Goal: Transaction & Acquisition: Obtain resource

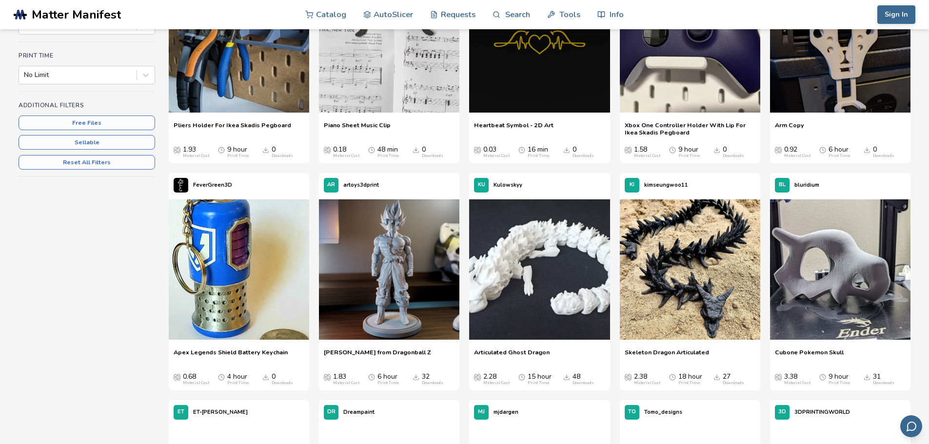
scroll to position [341, 0]
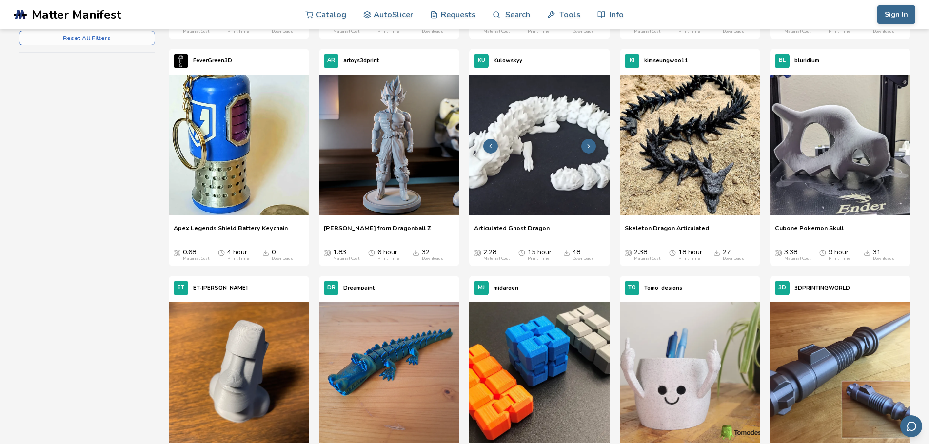
click at [534, 159] on img at bounding box center [539, 145] width 140 height 140
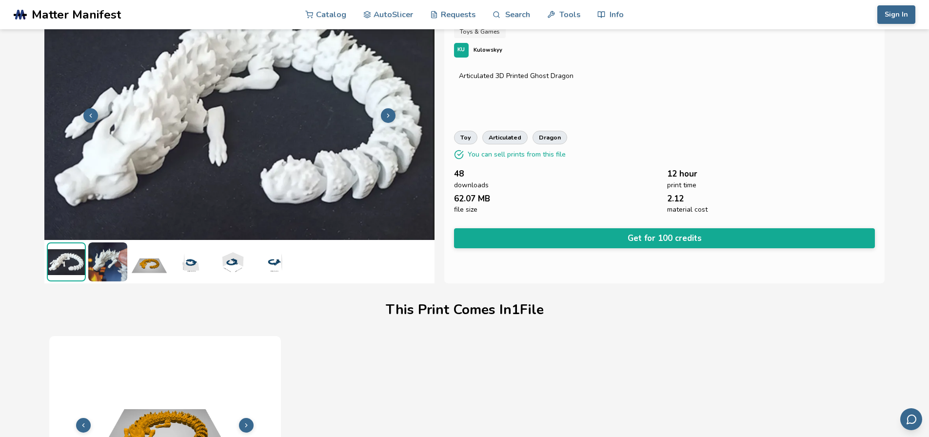
scroll to position [98, 0]
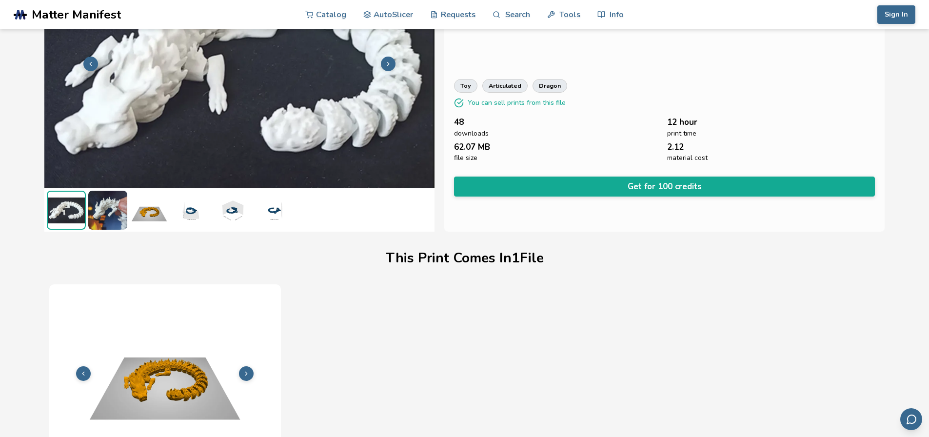
click at [106, 216] on img at bounding box center [107, 210] width 39 height 39
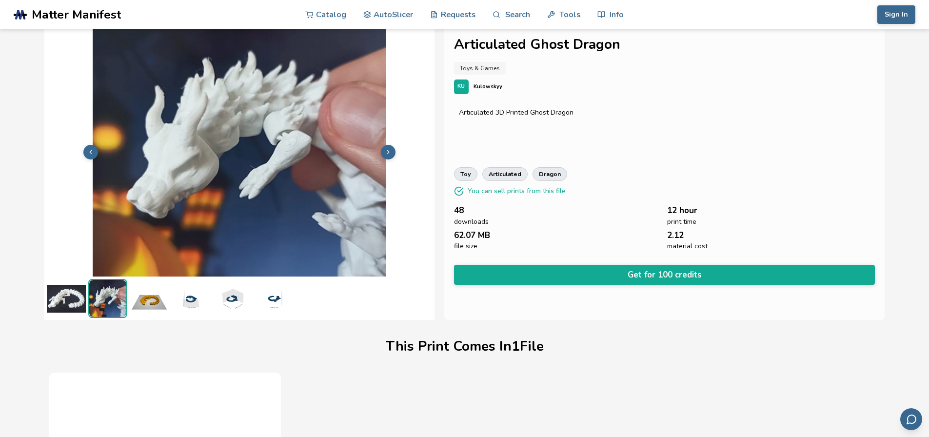
scroll to position [0, 0]
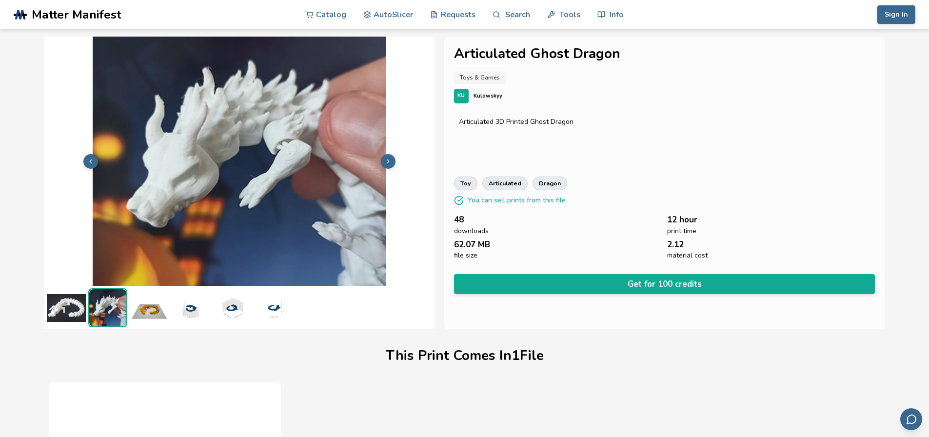
click at [149, 309] on img at bounding box center [149, 307] width 39 height 39
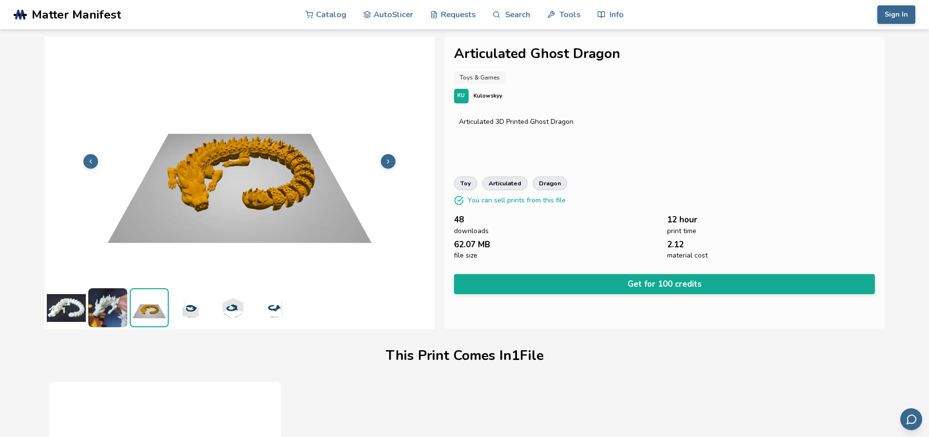
click at [179, 308] on img at bounding box center [190, 307] width 39 height 39
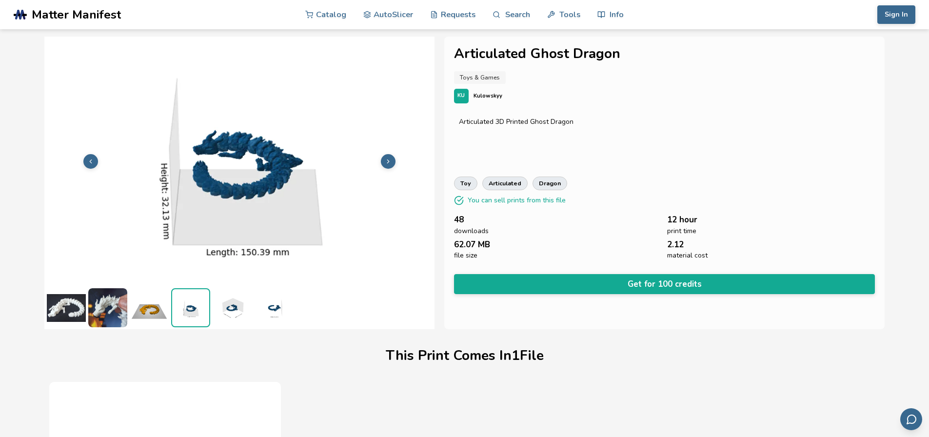
click at [223, 307] on img at bounding box center [232, 307] width 39 height 39
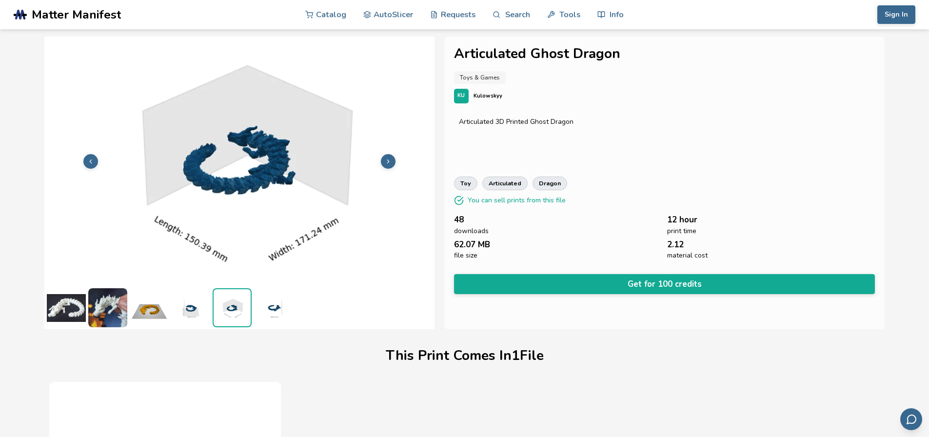
click at [261, 308] on img at bounding box center [273, 307] width 39 height 39
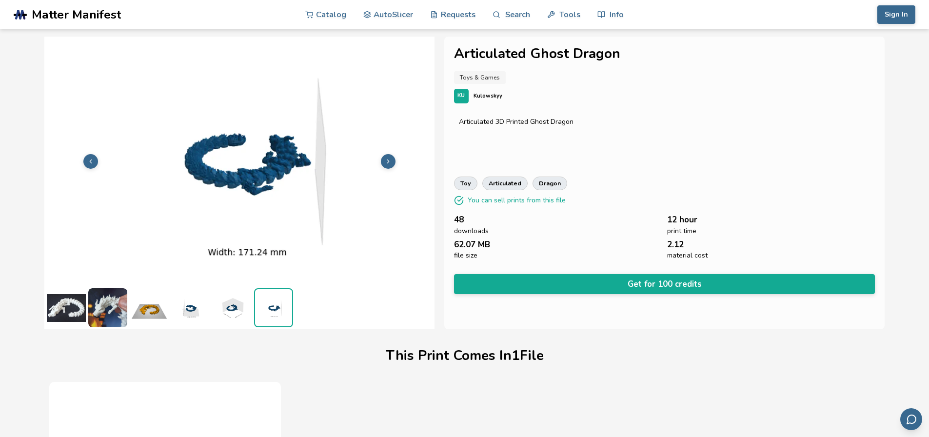
click at [276, 308] on img at bounding box center [273, 307] width 37 height 37
click at [169, 318] on ul at bounding box center [239, 307] width 390 height 43
click at [118, 315] on img at bounding box center [107, 307] width 39 height 39
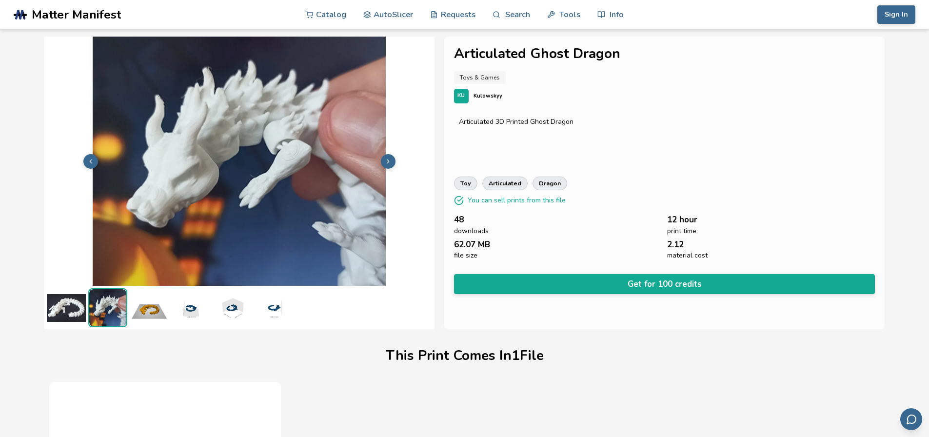
click at [71, 316] on img at bounding box center [66, 307] width 39 height 39
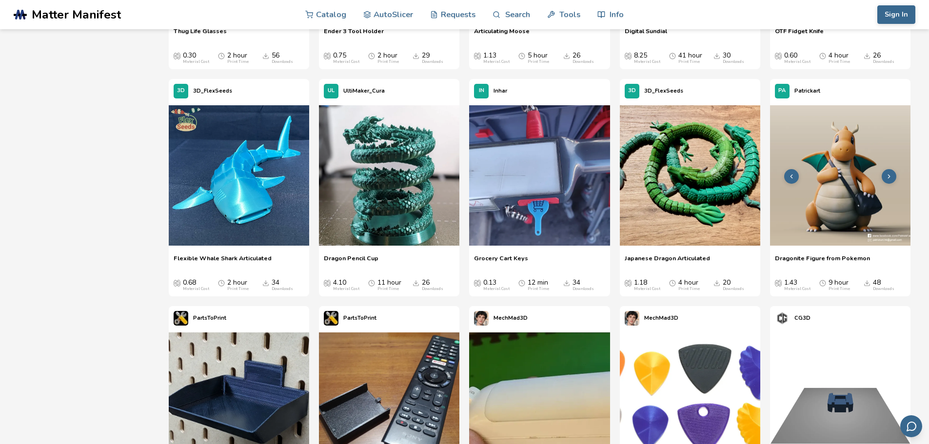
scroll to position [1216, 0]
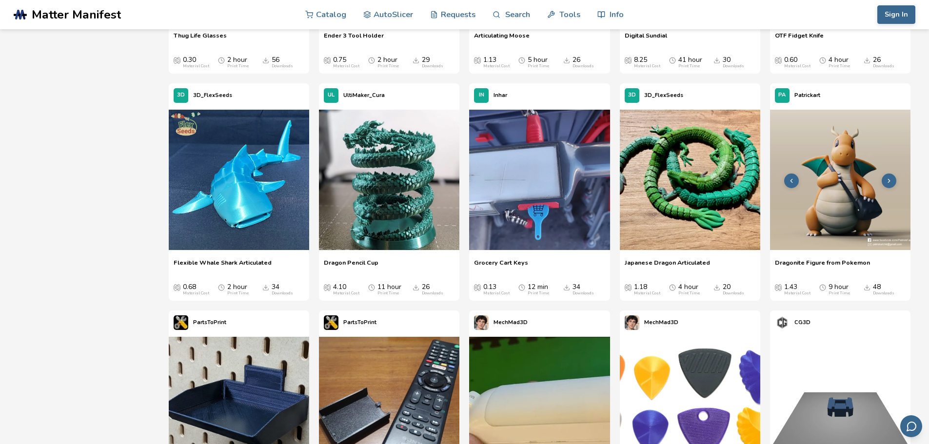
click at [832, 195] on img at bounding box center [840, 180] width 140 height 140
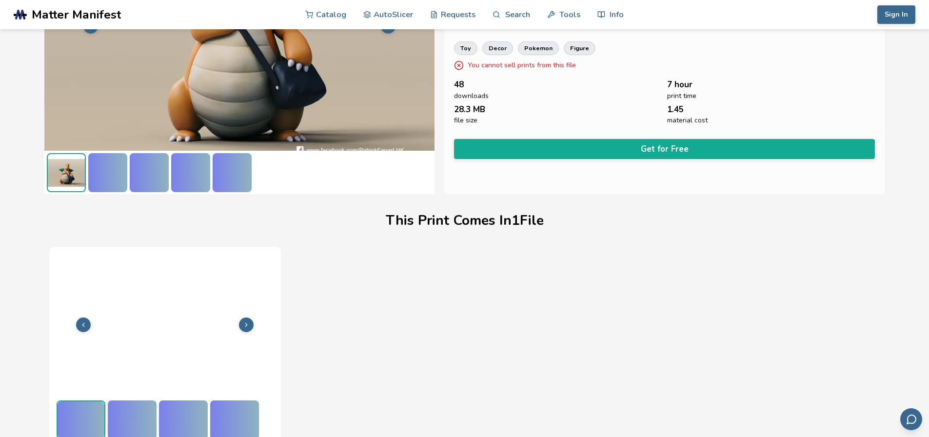
scroll to position [137, 0]
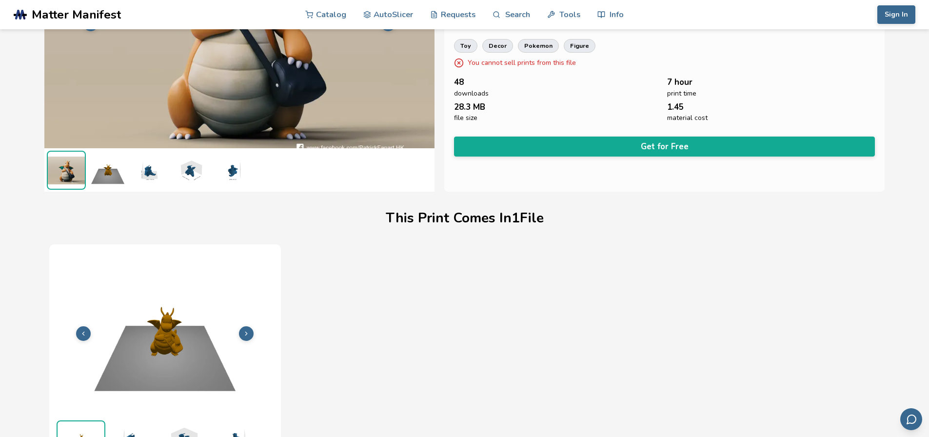
click at [147, 168] on img at bounding box center [149, 170] width 39 height 39
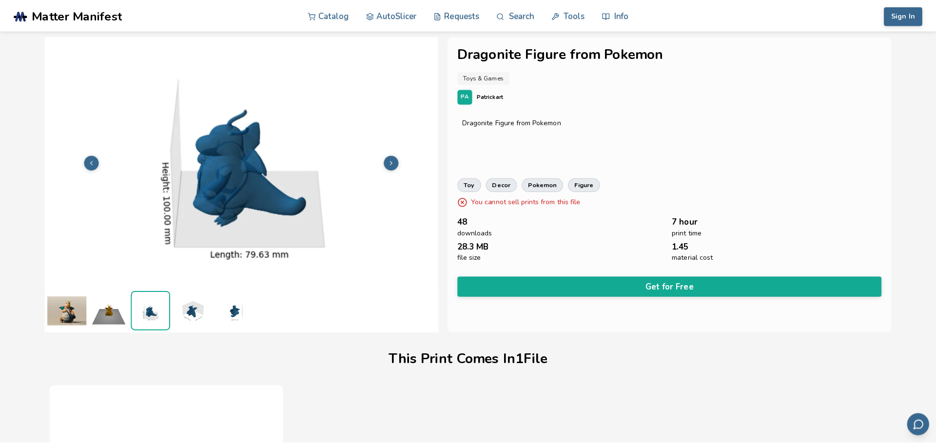
scroll to position [0, 0]
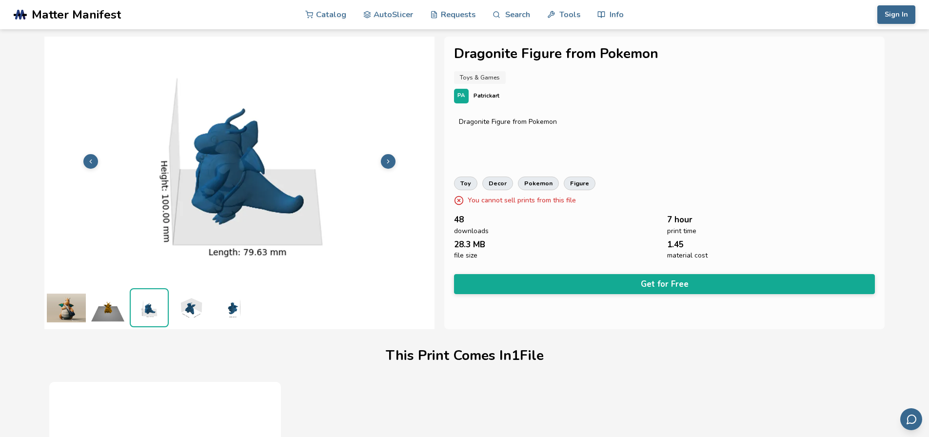
click at [108, 312] on img at bounding box center [107, 307] width 39 height 39
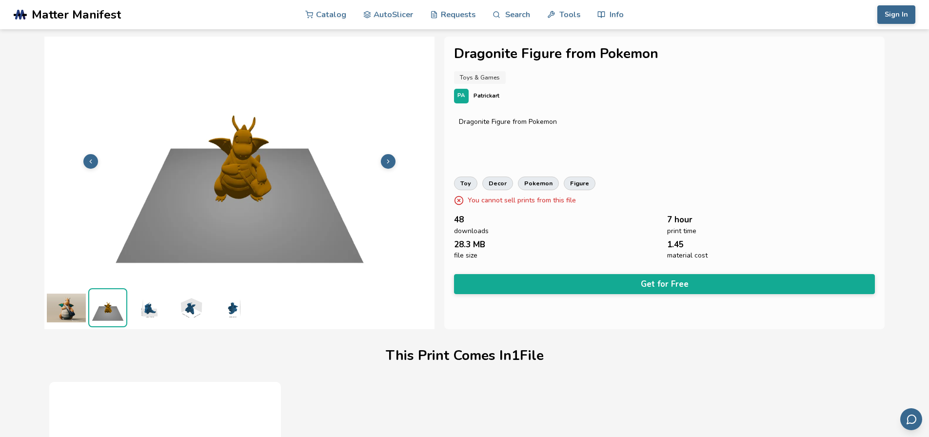
click at [177, 311] on img at bounding box center [190, 307] width 39 height 39
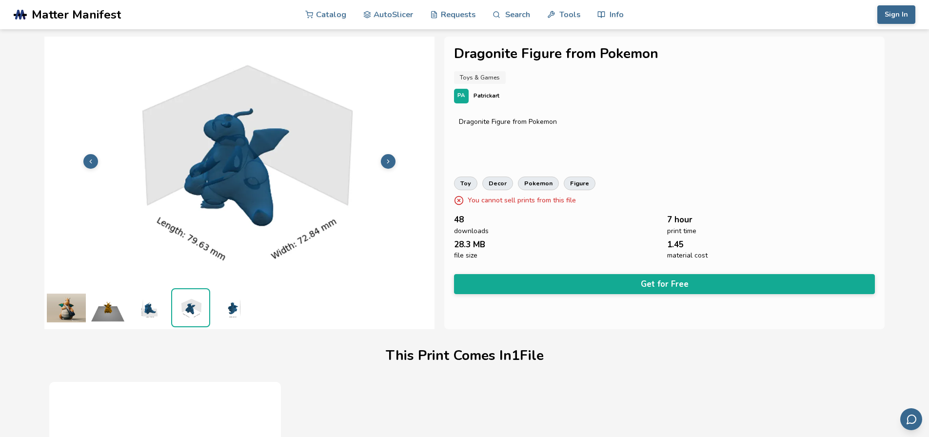
click at [232, 310] on img at bounding box center [232, 307] width 39 height 39
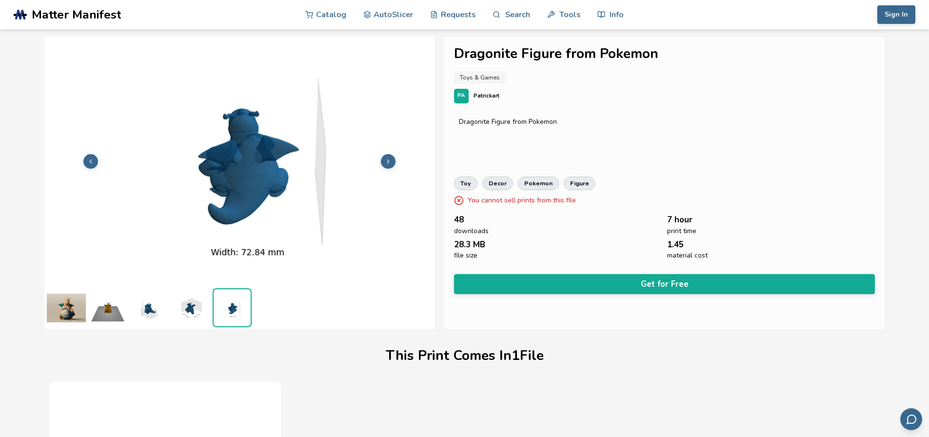
click at [178, 313] on img at bounding box center [190, 307] width 39 height 39
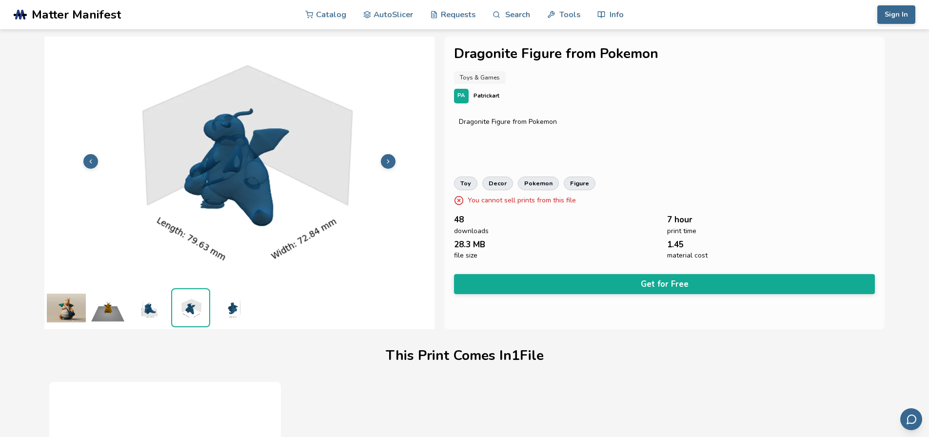
click at [79, 315] on img at bounding box center [66, 307] width 39 height 39
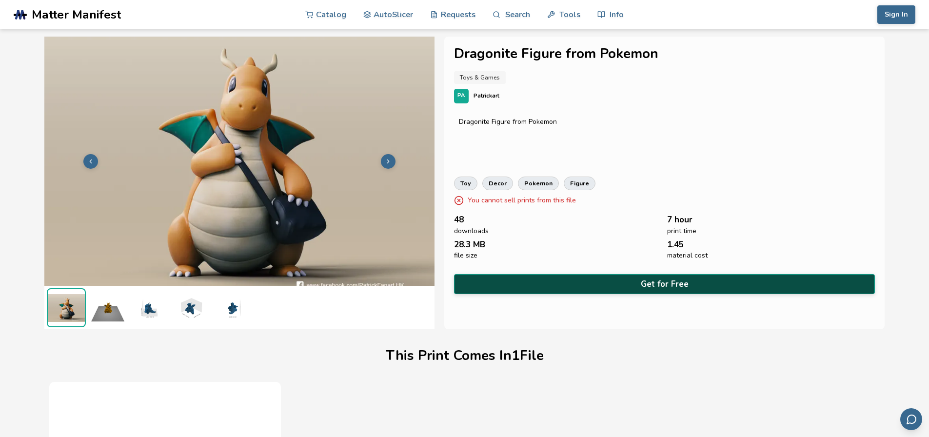
click at [505, 275] on button "Get for Free" at bounding box center [664, 284] width 421 height 20
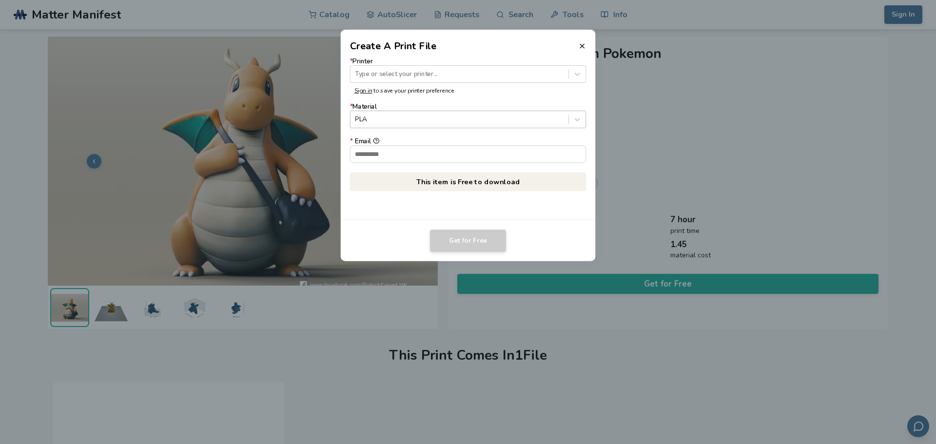
click at [439, 114] on div "PLA" at bounding box center [460, 119] width 218 height 13
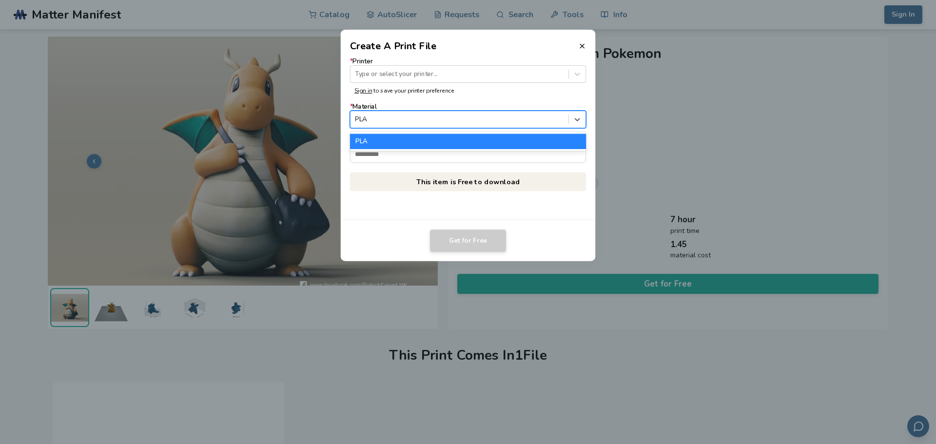
click at [440, 116] on div at bounding box center [459, 119] width 209 height 9
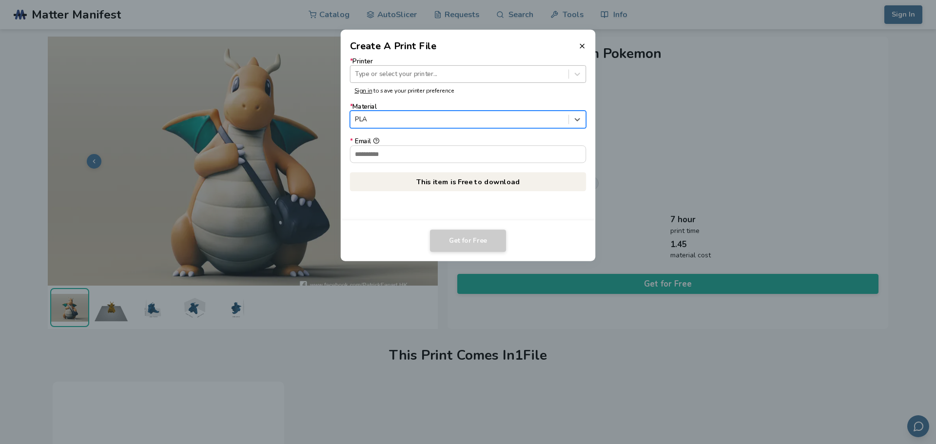
click at [430, 74] on div at bounding box center [459, 73] width 209 height 9
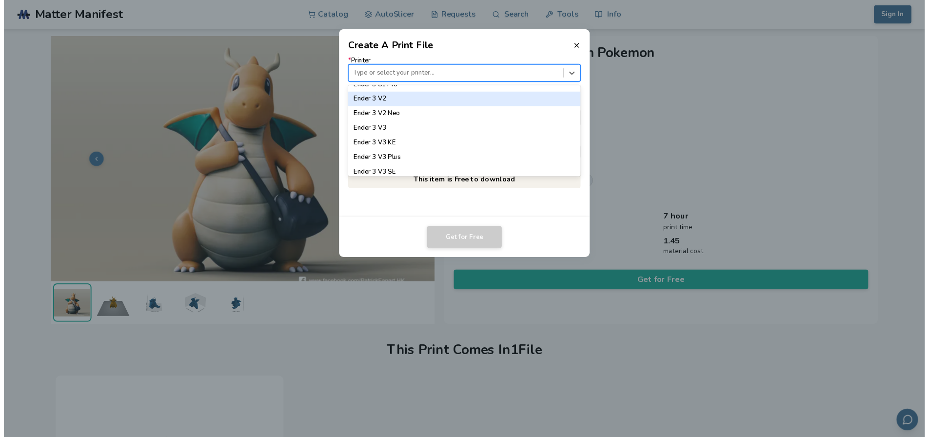
scroll to position [683, 0]
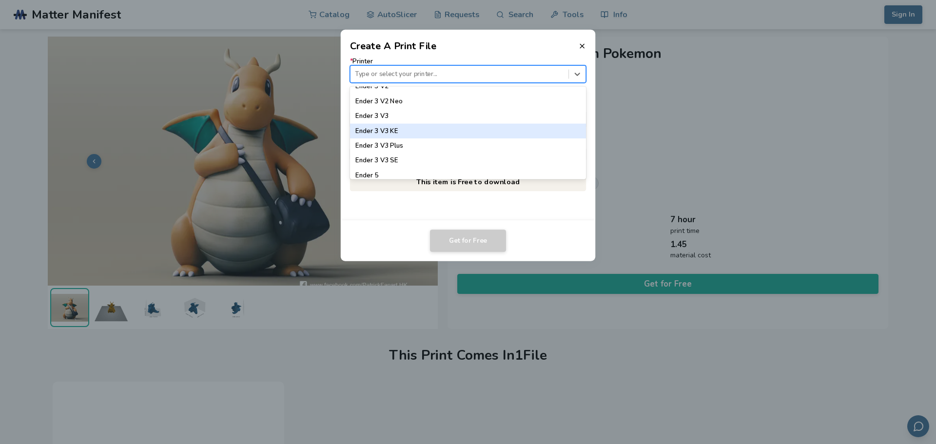
click at [430, 129] on div "Ender 3 V3 KE" at bounding box center [468, 131] width 236 height 15
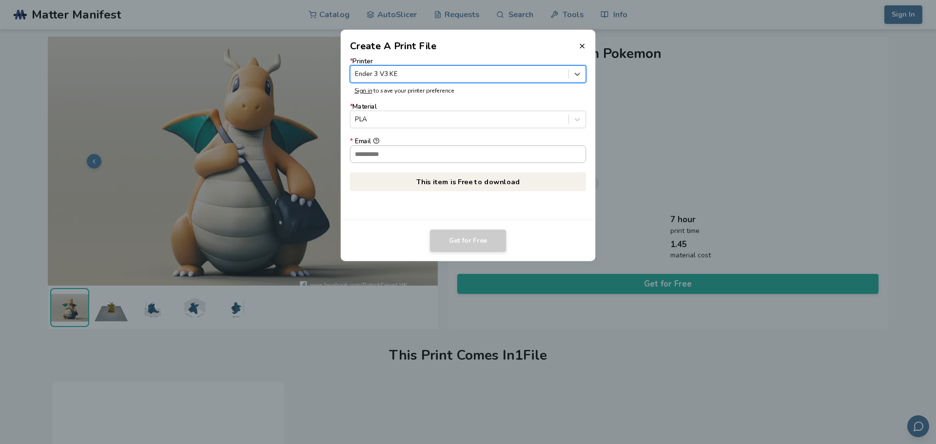
click at [424, 155] on input "* Email" at bounding box center [469, 154] width 236 height 17
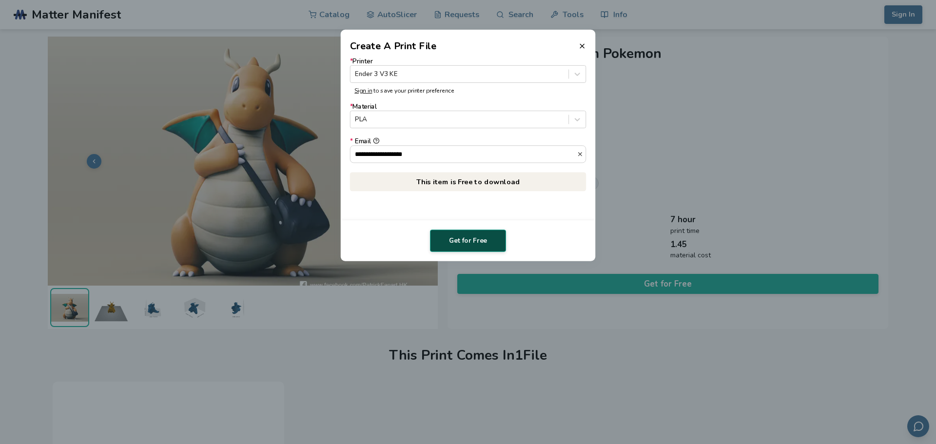
type input "**********"
click at [453, 237] on button "Get for Free" at bounding box center [468, 241] width 76 height 22
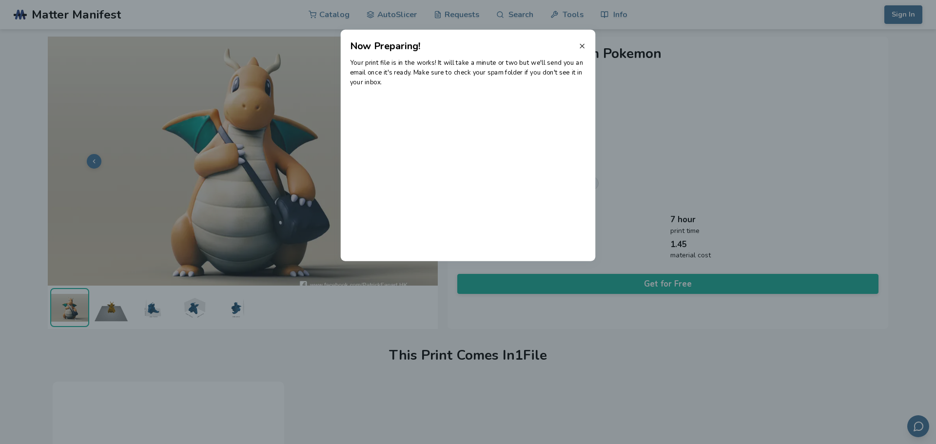
click at [580, 47] on icon at bounding box center [582, 46] width 8 height 8
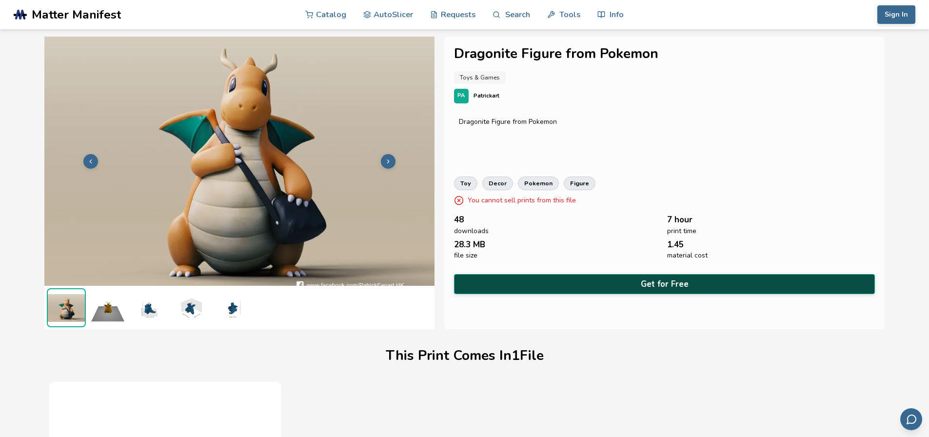
click at [588, 282] on button "Get for Free" at bounding box center [664, 284] width 421 height 20
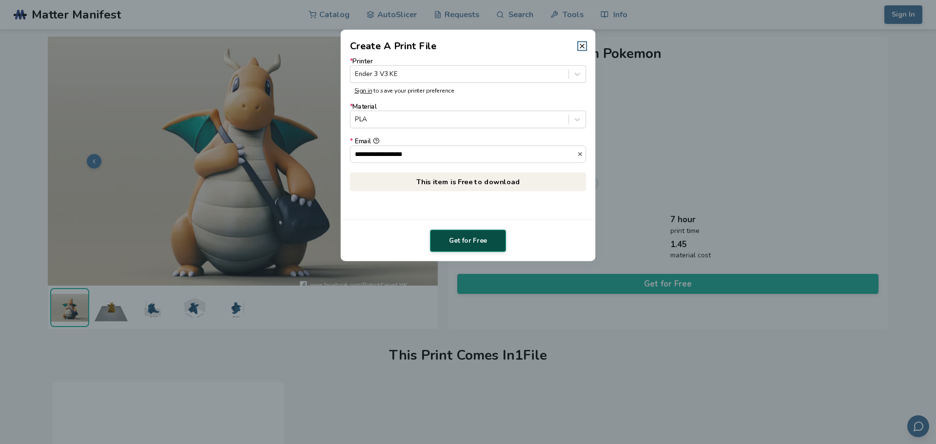
click at [482, 239] on button "Get for Free" at bounding box center [468, 241] width 76 height 22
click at [575, 122] on icon at bounding box center [577, 119] width 9 height 9
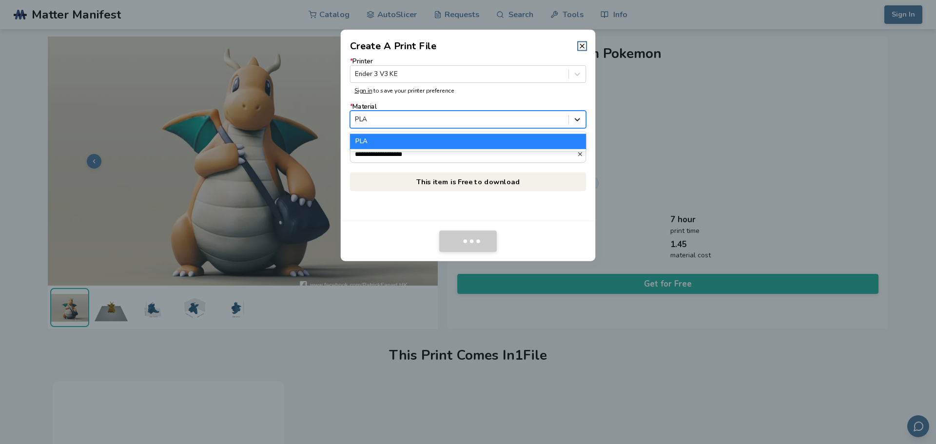
click at [575, 122] on icon at bounding box center [577, 119] width 9 height 9
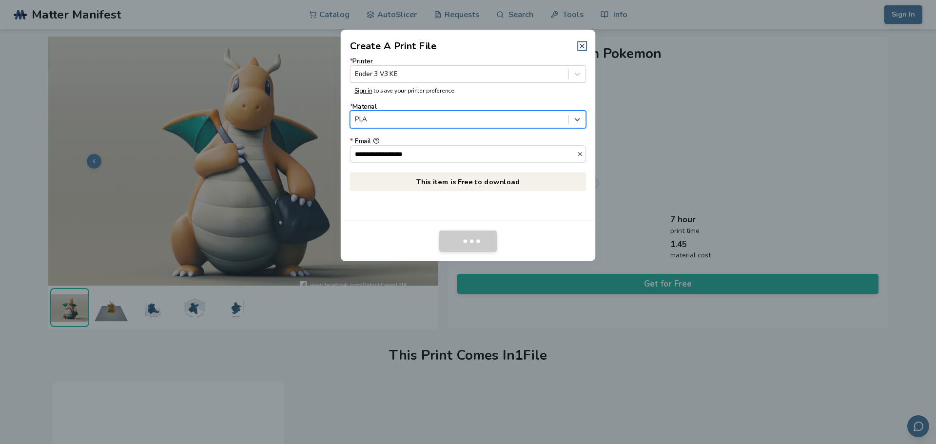
click at [582, 46] on line at bounding box center [582, 46] width 4 height 4
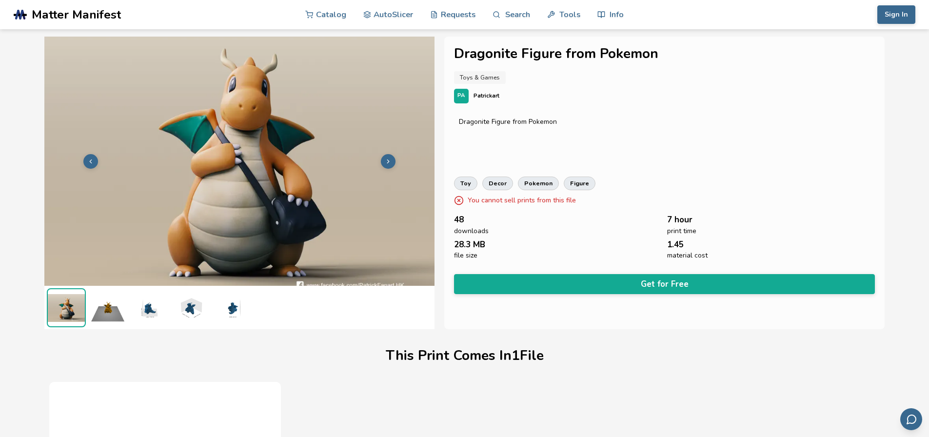
click at [120, 310] on img at bounding box center [107, 307] width 39 height 39
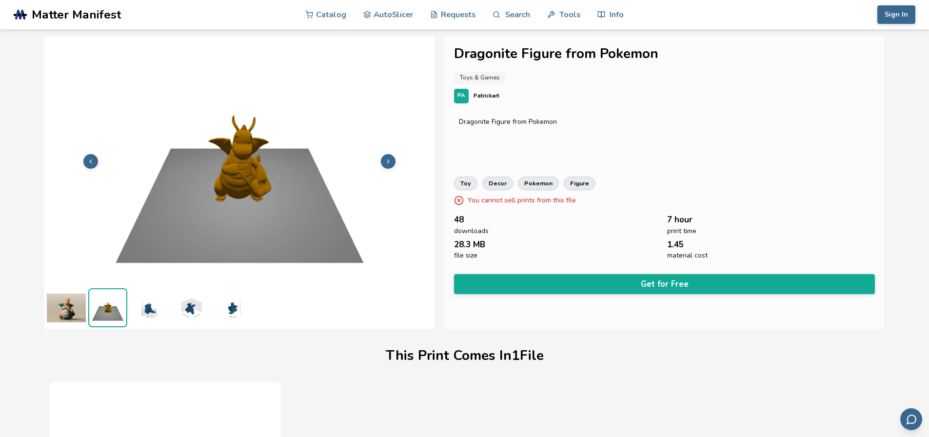
click at [76, 312] on img at bounding box center [66, 307] width 39 height 39
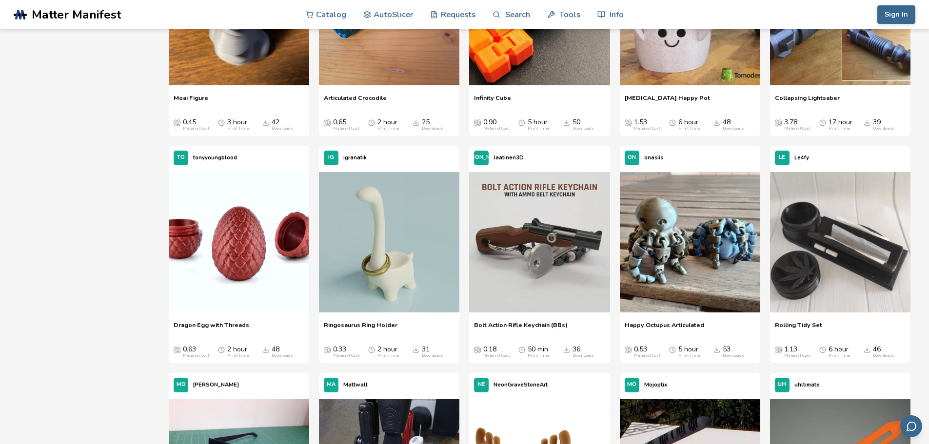
scroll to position [582, 0]
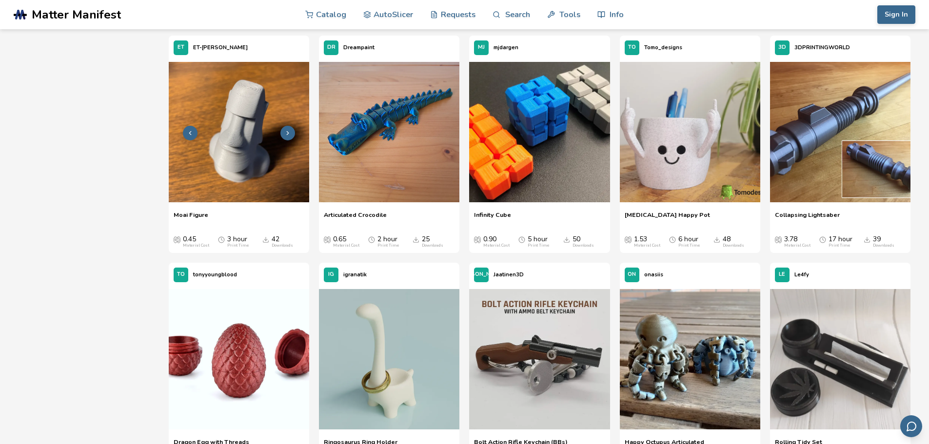
click at [261, 172] on img at bounding box center [239, 132] width 140 height 140
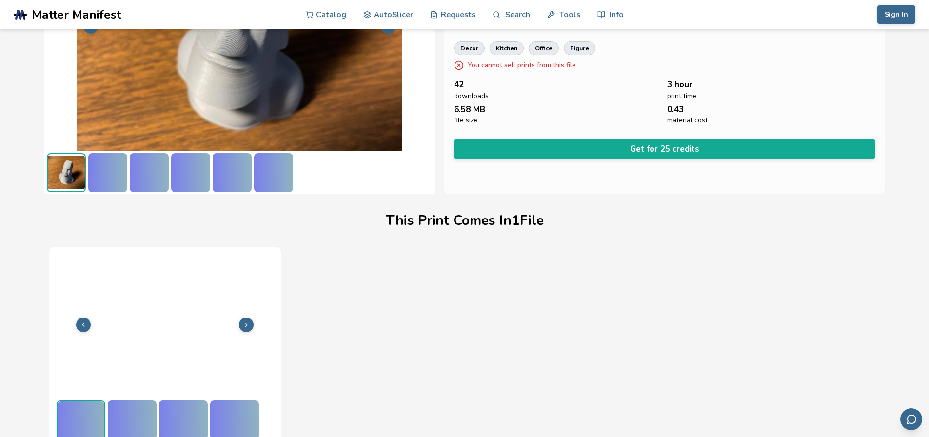
scroll to position [137, 0]
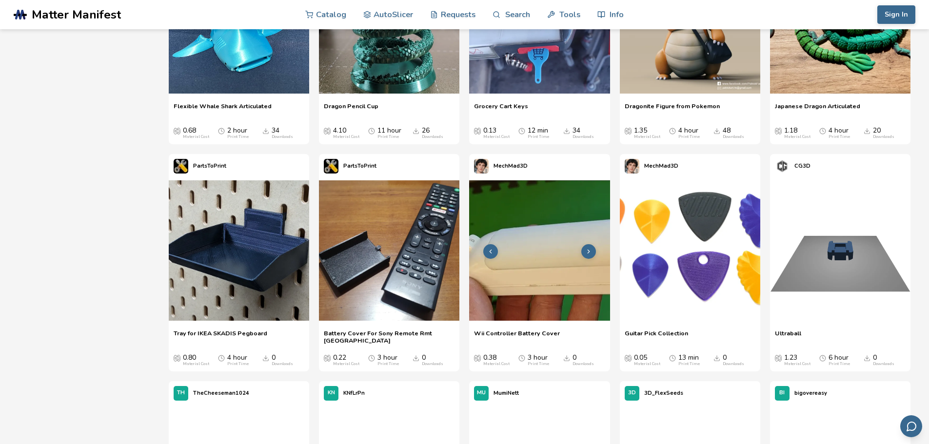
scroll to position [1362, 0]
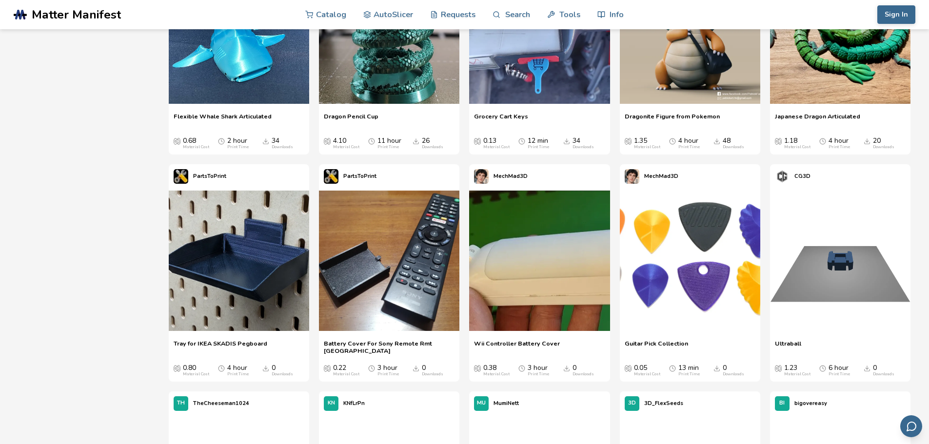
click at [54, 245] on div "Sort By New and Popular Categories All Categories Material Cost No Limit Print …" at bounding box center [465, 58] width 892 height 2601
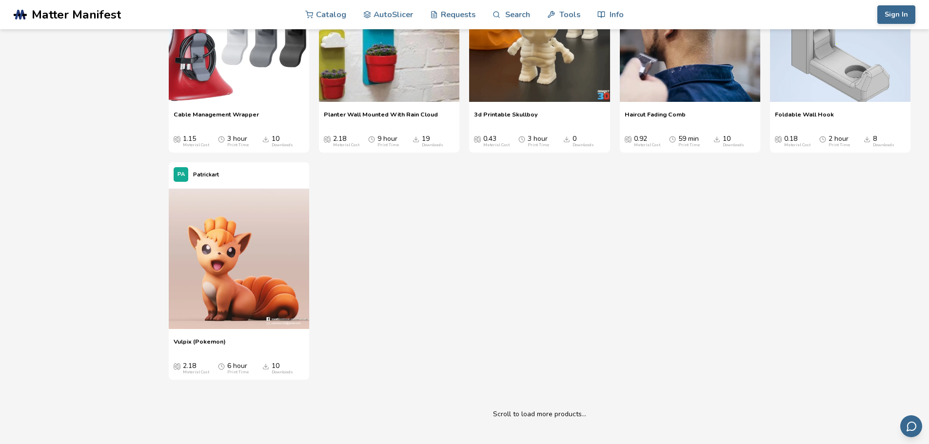
scroll to position [10236, 0]
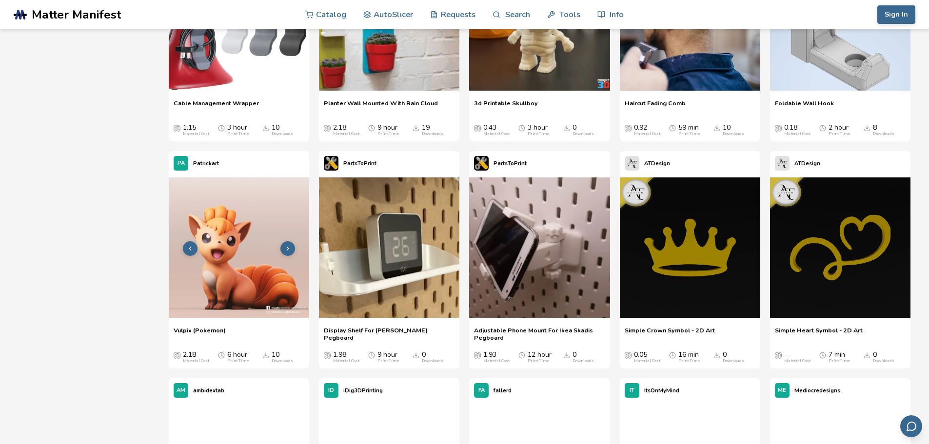
click at [263, 267] on img at bounding box center [239, 247] width 140 height 140
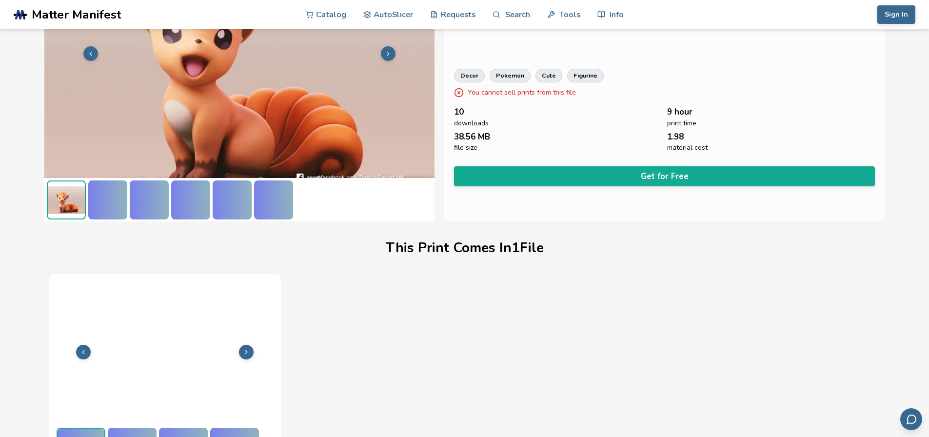
scroll to position [137, 0]
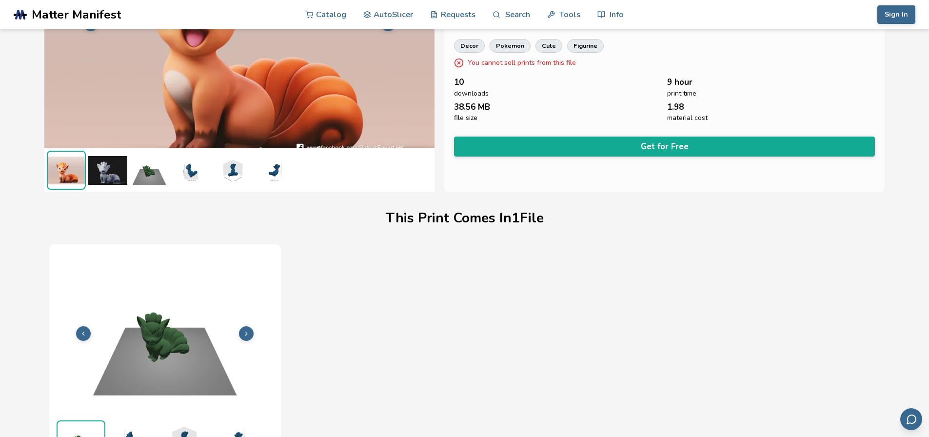
click at [116, 177] on img at bounding box center [107, 170] width 39 height 39
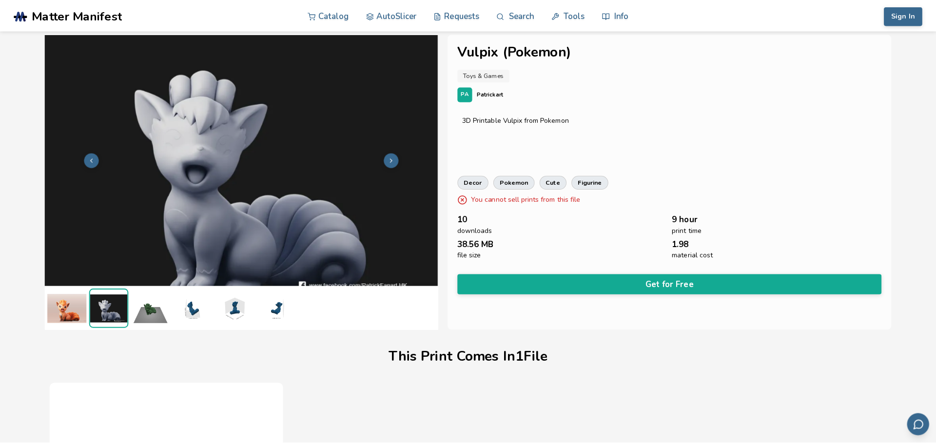
scroll to position [0, 0]
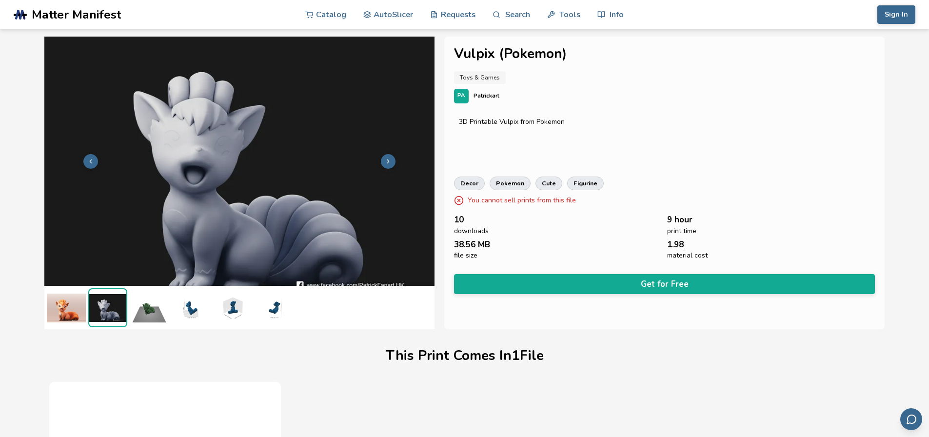
click at [388, 162] on polyline at bounding box center [388, 160] width 2 height 3
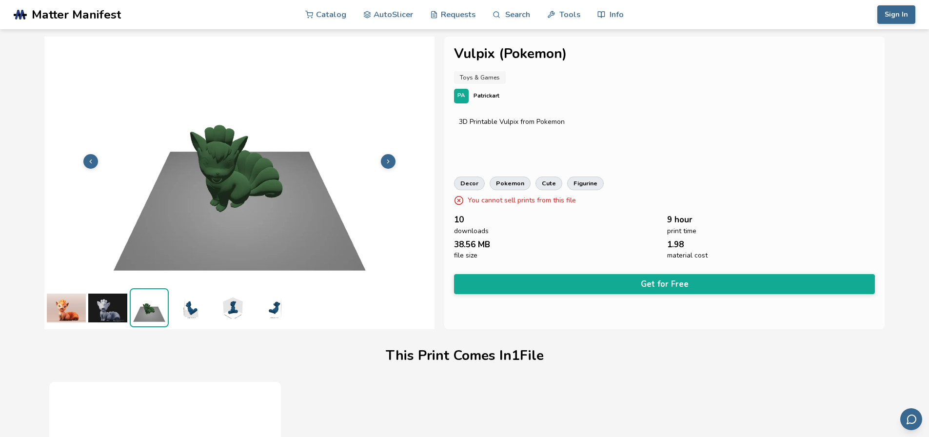
click at [388, 162] on polyline at bounding box center [388, 160] width 2 height 3
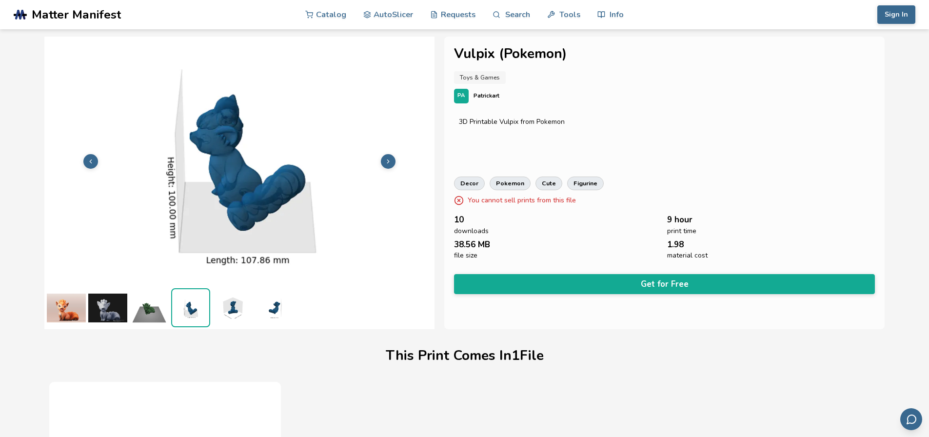
click at [103, 308] on img at bounding box center [107, 307] width 39 height 39
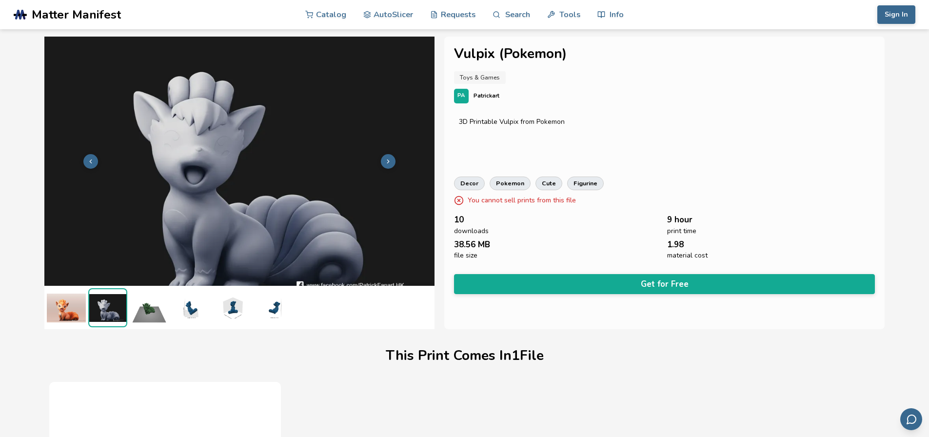
click at [505, 287] on button "Get for Free" at bounding box center [664, 284] width 421 height 20
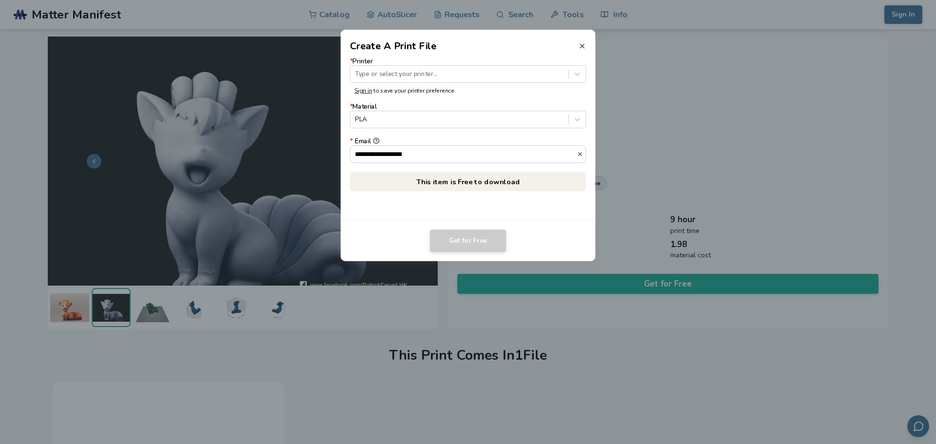
click at [579, 47] on icon at bounding box center [582, 46] width 8 height 8
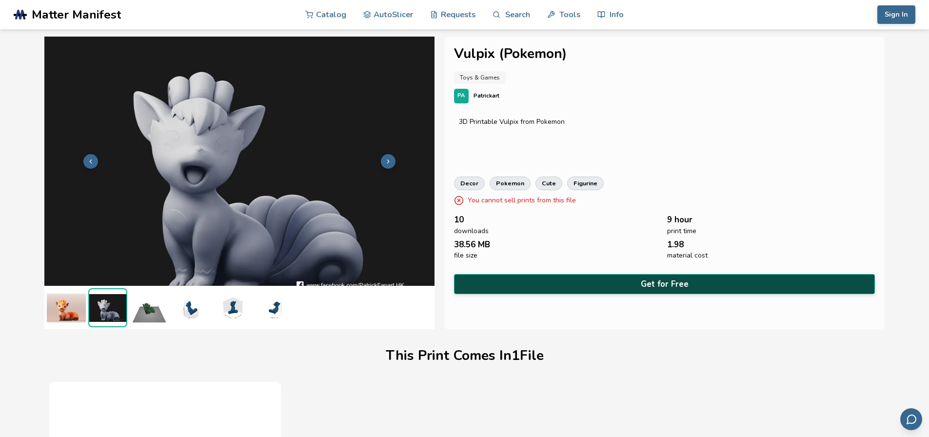
click at [539, 281] on button "Get for Free" at bounding box center [664, 284] width 421 height 20
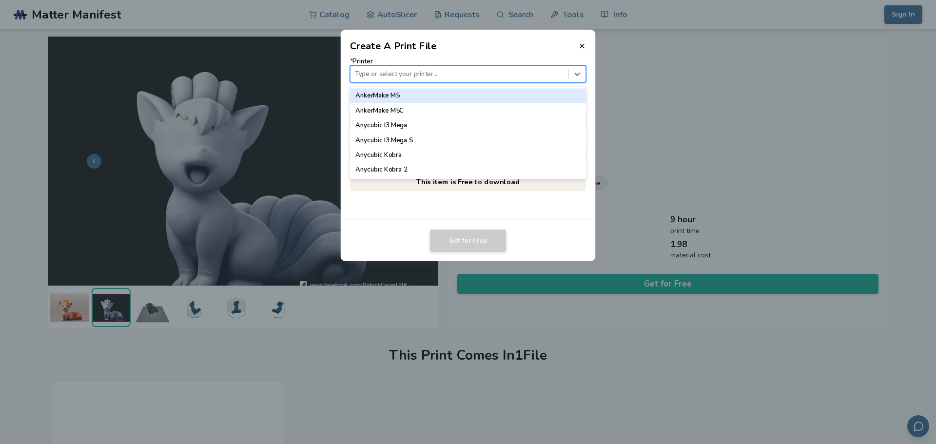
click at [486, 66] on div "Type or select your printer..." at bounding box center [468, 74] width 236 height 18
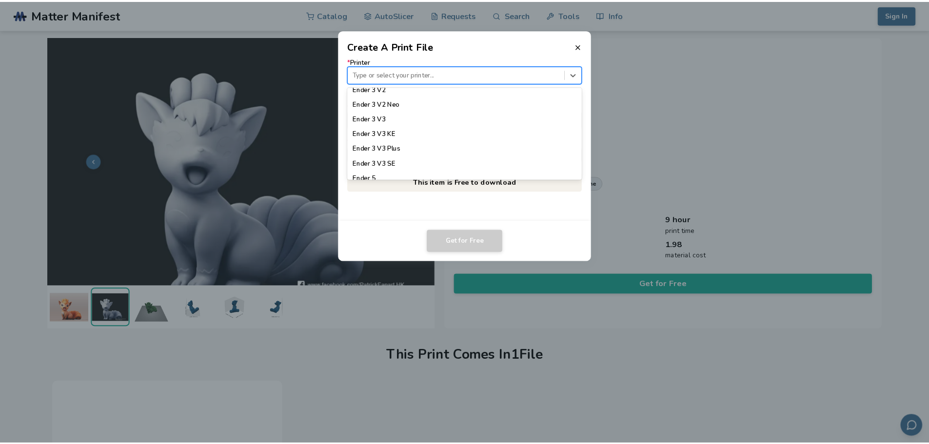
scroll to position [683, 0]
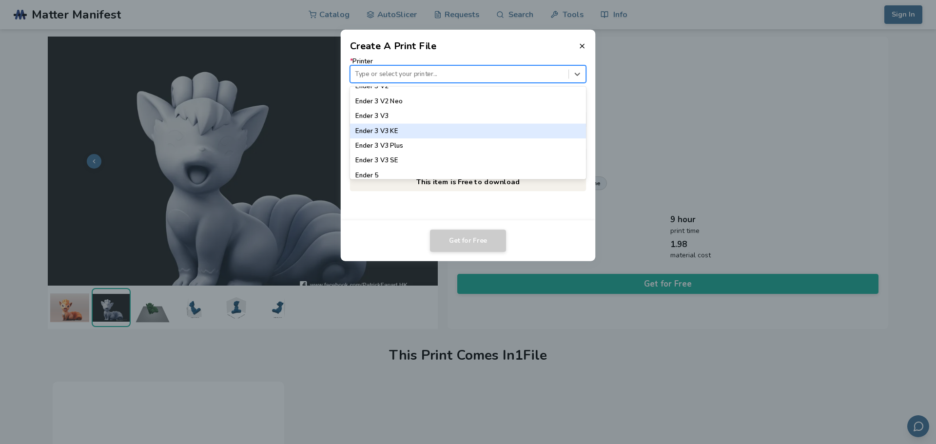
click at [467, 134] on div "Ender 3 V3 KE" at bounding box center [468, 131] width 236 height 15
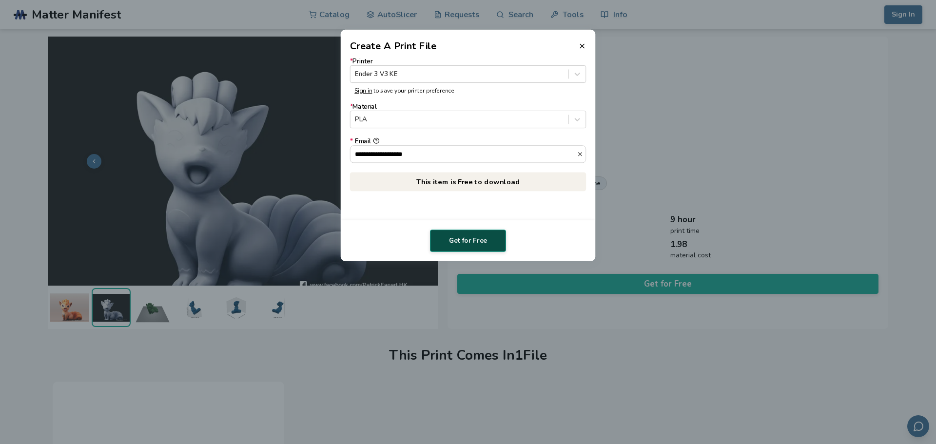
click at [478, 237] on button "Get for Free" at bounding box center [468, 241] width 76 height 22
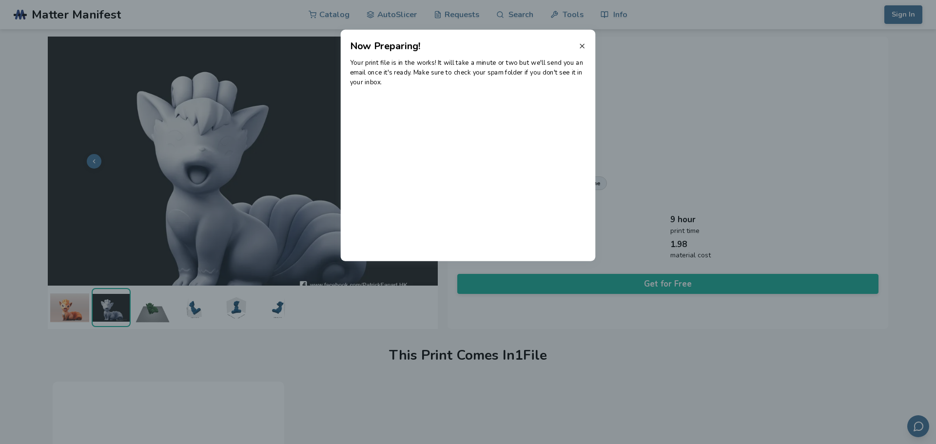
click at [581, 45] on icon at bounding box center [582, 46] width 8 height 8
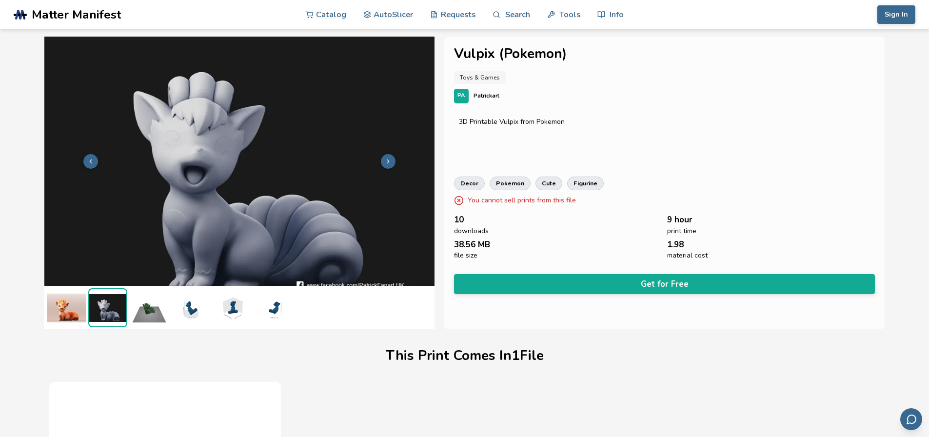
click at [69, 312] on img at bounding box center [66, 307] width 39 height 39
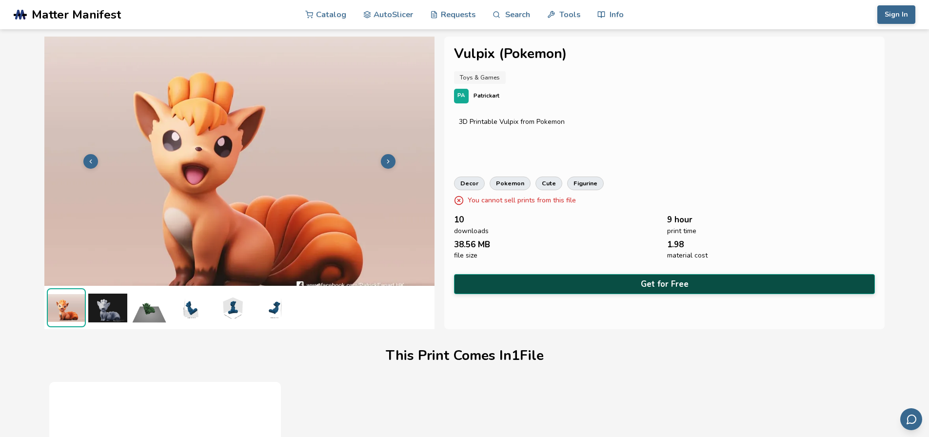
click at [608, 278] on button "Get for Free" at bounding box center [664, 284] width 421 height 20
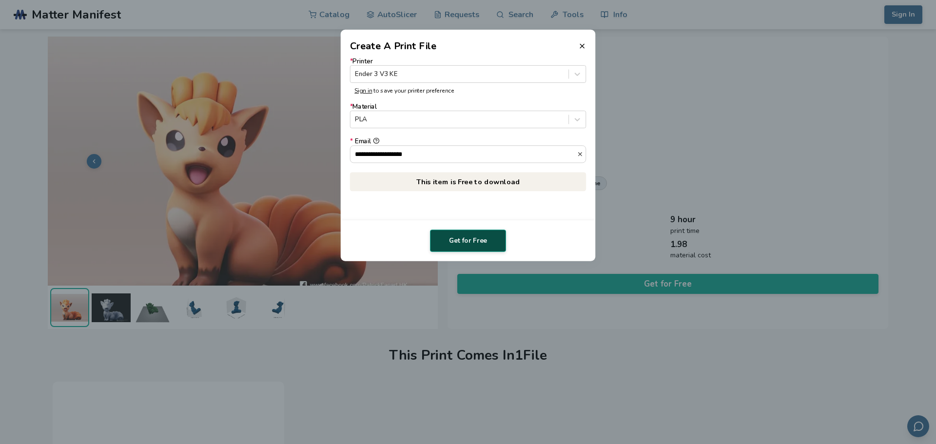
click at [500, 238] on button "Get for Free" at bounding box center [468, 241] width 76 height 22
click at [584, 45] on header "Create A Print File" at bounding box center [468, 41] width 255 height 23
click at [584, 45] on icon at bounding box center [582, 46] width 8 height 8
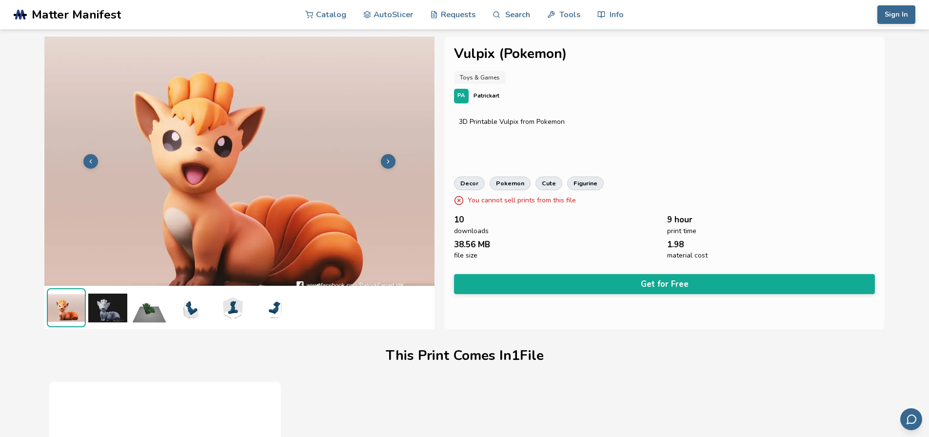
click at [93, 15] on span "Matter Manifest" at bounding box center [76, 15] width 89 height 14
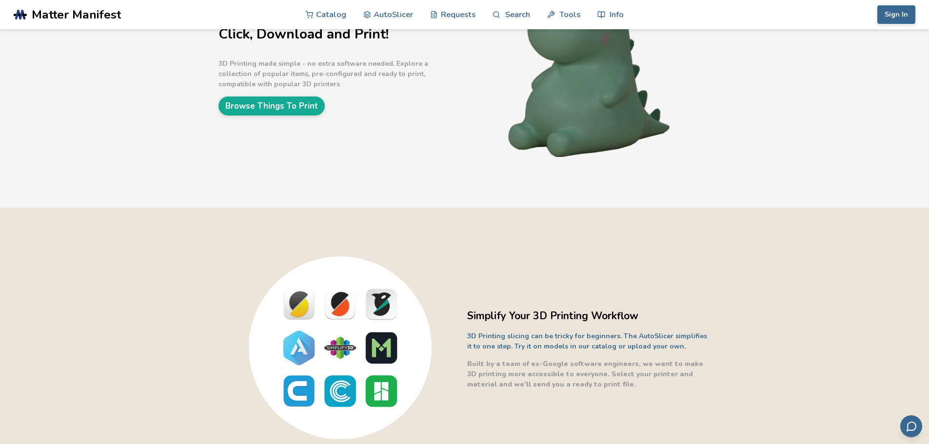
scroll to position [244, 0]
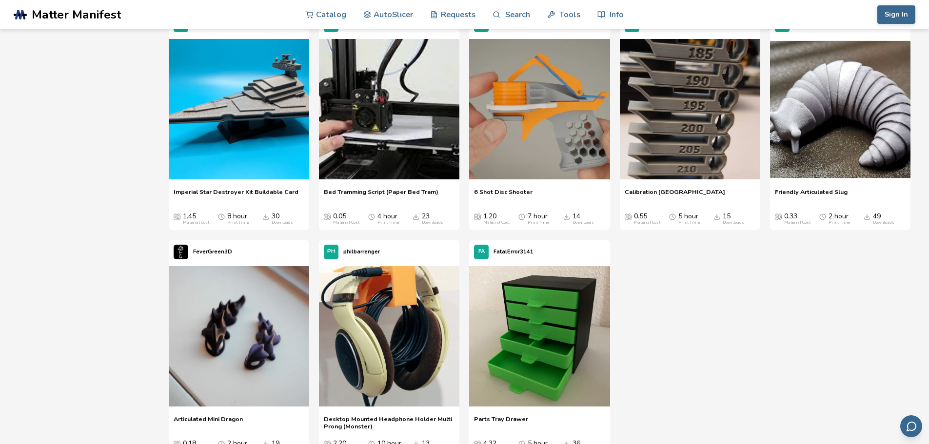
scroll to position [2362, 0]
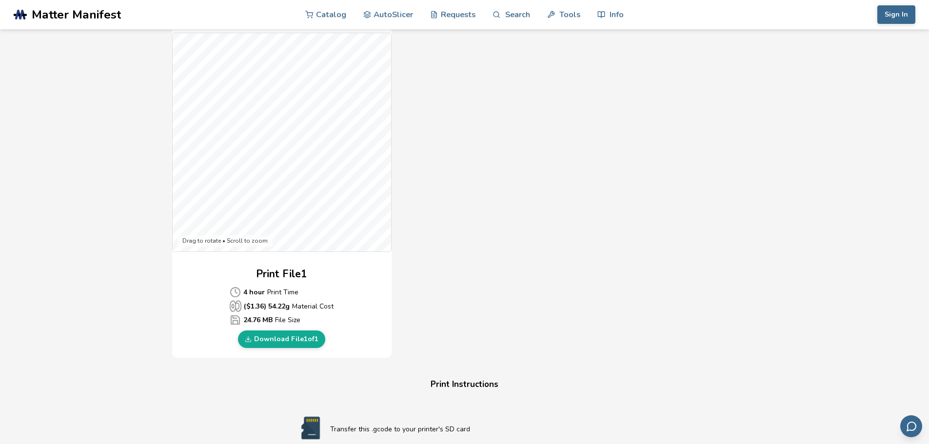
scroll to position [244, 0]
click at [302, 342] on link "Download File 1 of 1" at bounding box center [281, 341] width 87 height 18
click at [72, 187] on div "Download Your Print File Dragonite Figure from Pokemon Dragonite Figure from Po…" at bounding box center [465, 265] width 892 height 924
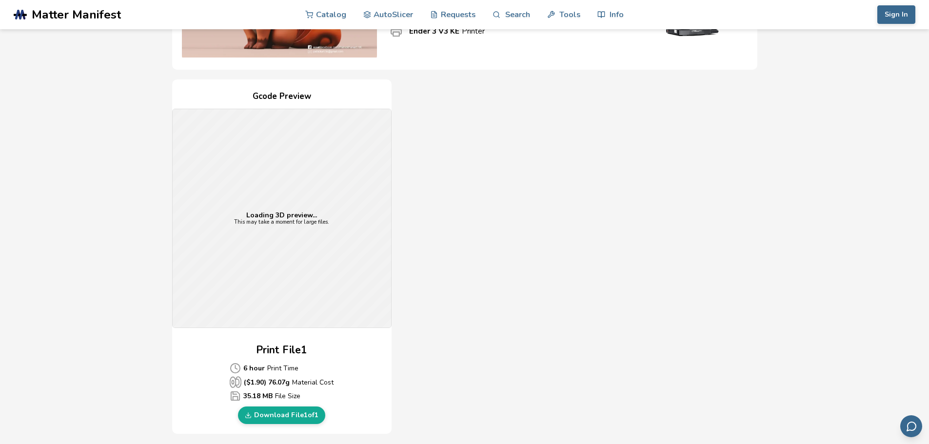
scroll to position [195, 0]
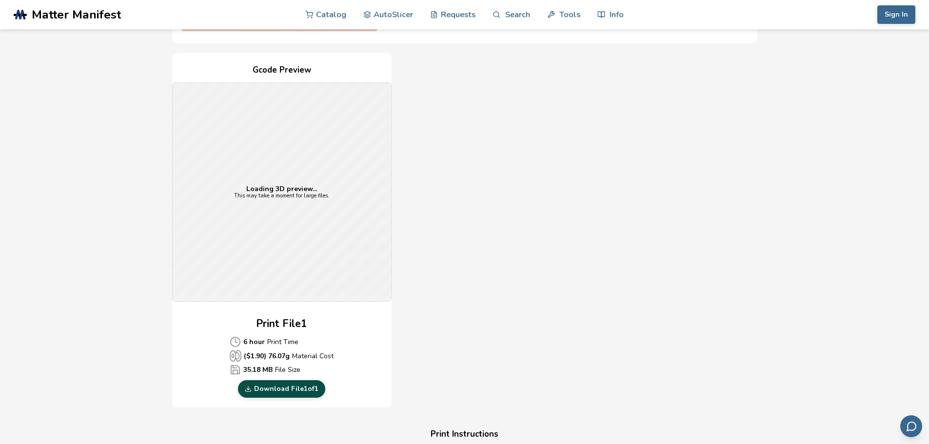
click at [271, 391] on link "Download File 1 of 1" at bounding box center [281, 389] width 87 height 18
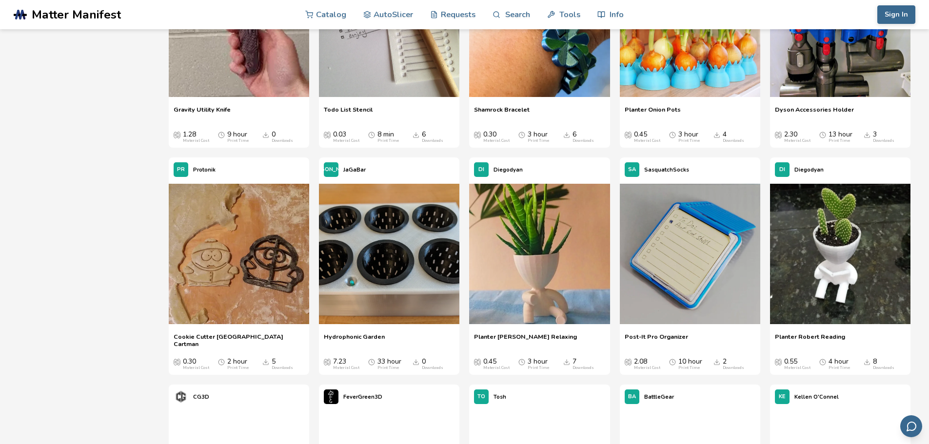
scroll to position [21236, 0]
